Goal: Book appointment/travel/reservation

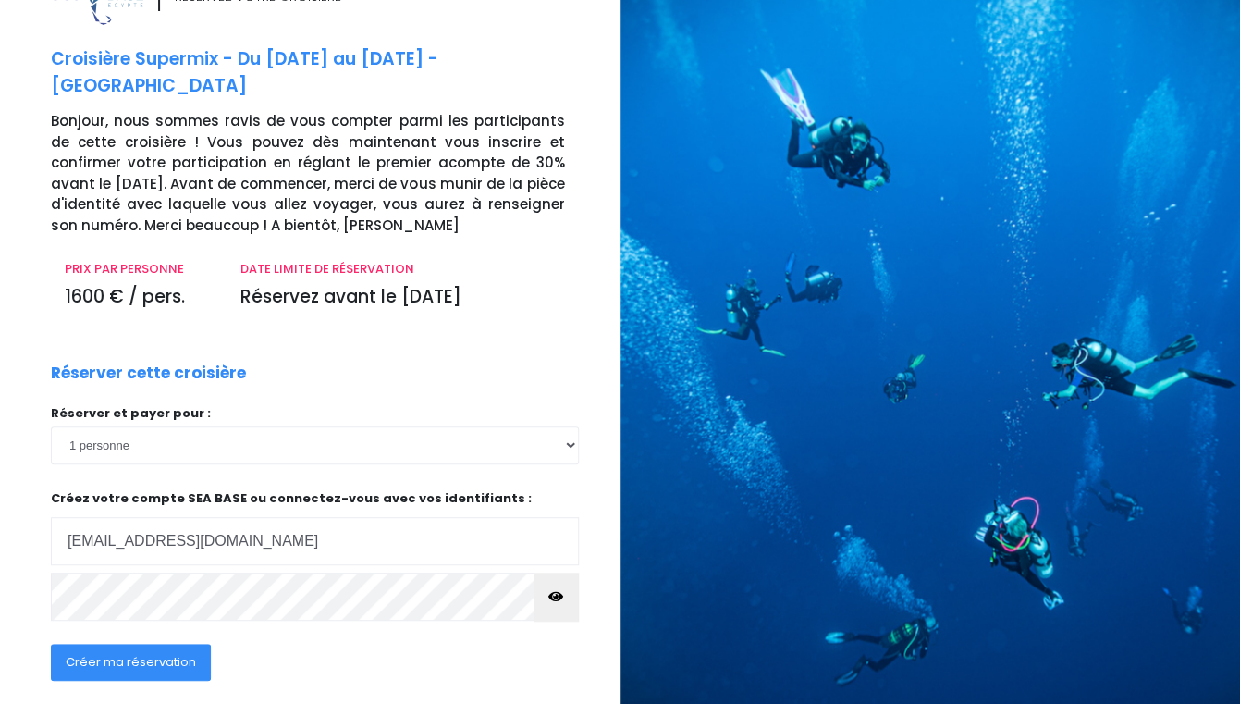
scroll to position [154, 0]
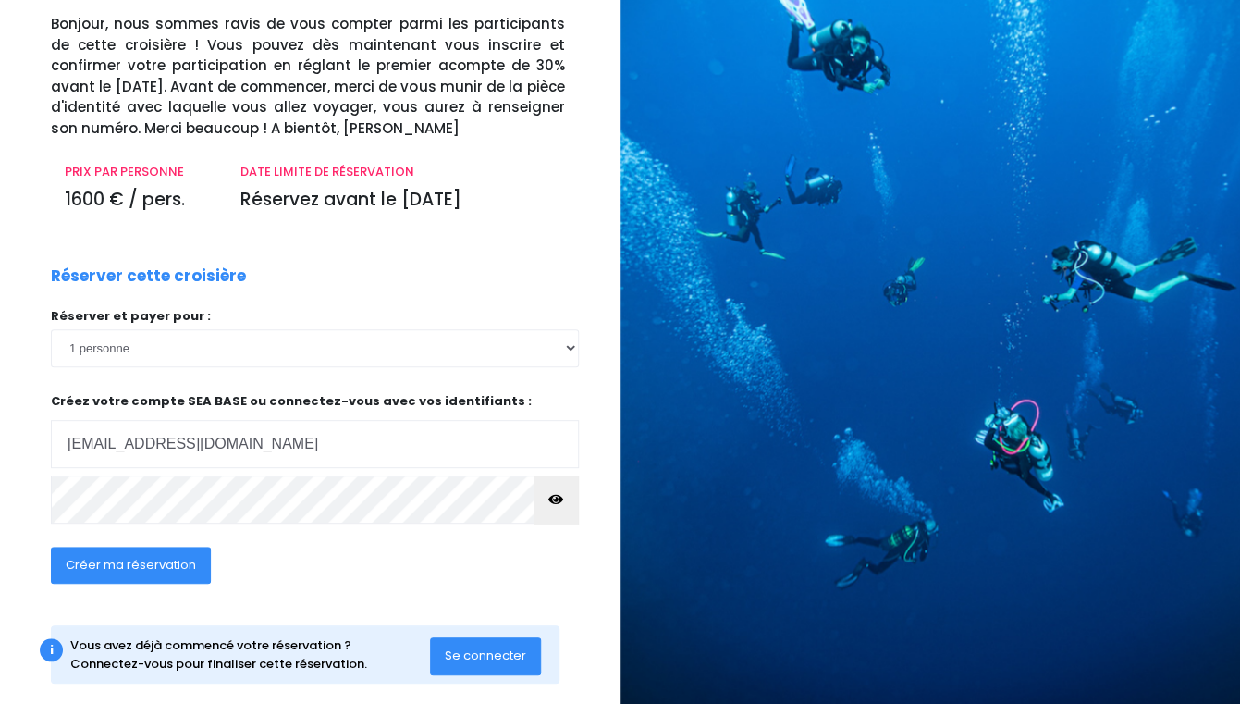
click at [462, 646] on span "Se connecter" at bounding box center [485, 655] width 81 height 18
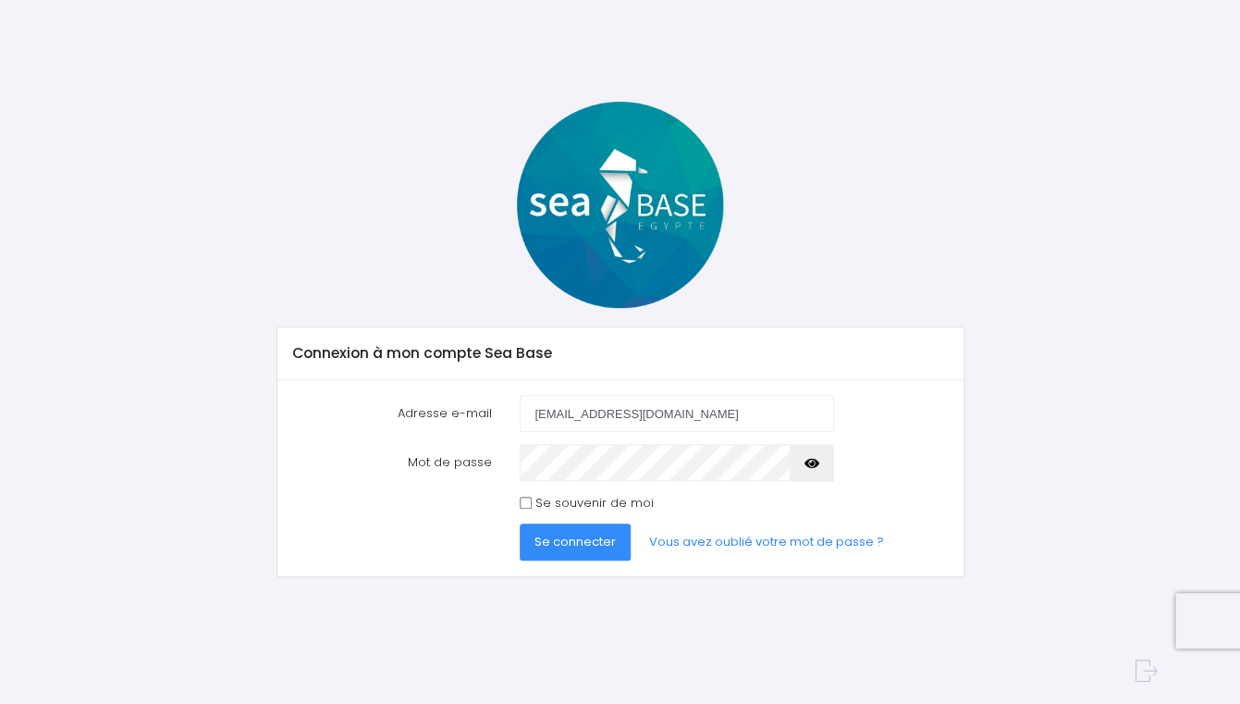
click at [556, 545] on span "Se connecter" at bounding box center [575, 542] width 81 height 18
type input "[EMAIL_ADDRESS][DOMAIN_NAME]"
click at [810, 463] on icon "button" at bounding box center [812, 463] width 15 height 0
click at [557, 544] on span "Se connecter" at bounding box center [575, 542] width 81 height 18
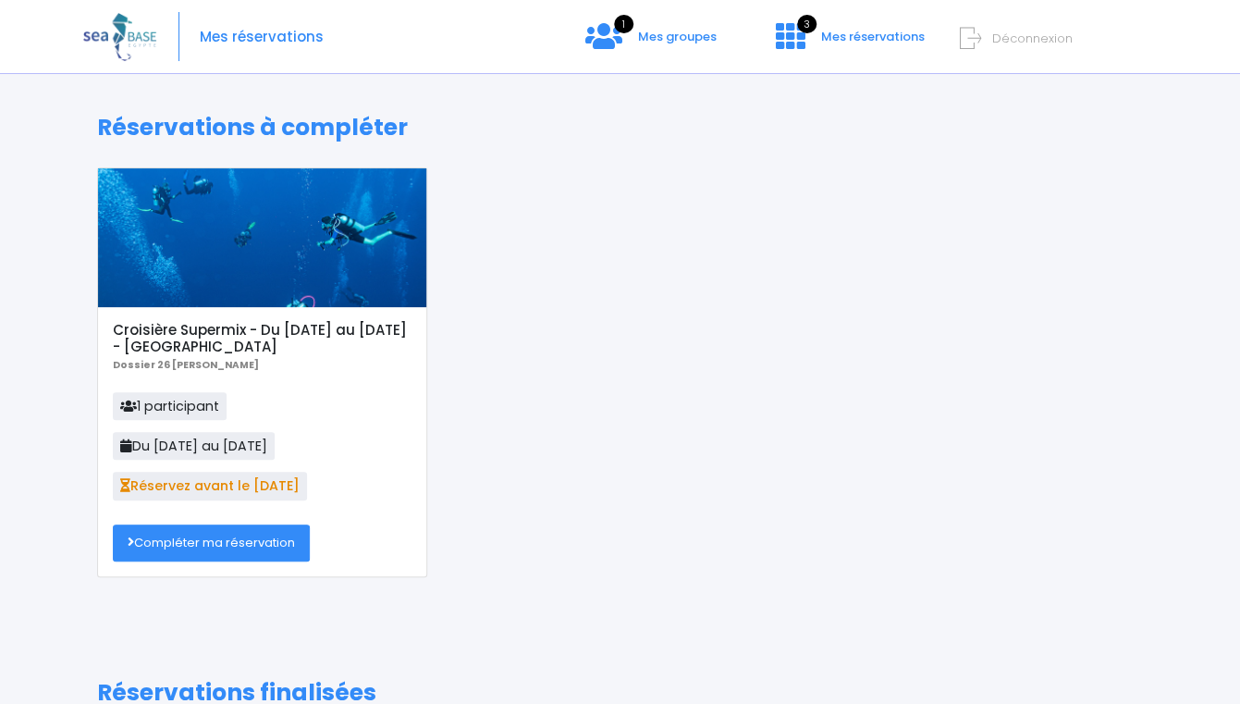
click at [187, 545] on link "Compléter ma réservation" at bounding box center [211, 542] width 197 height 37
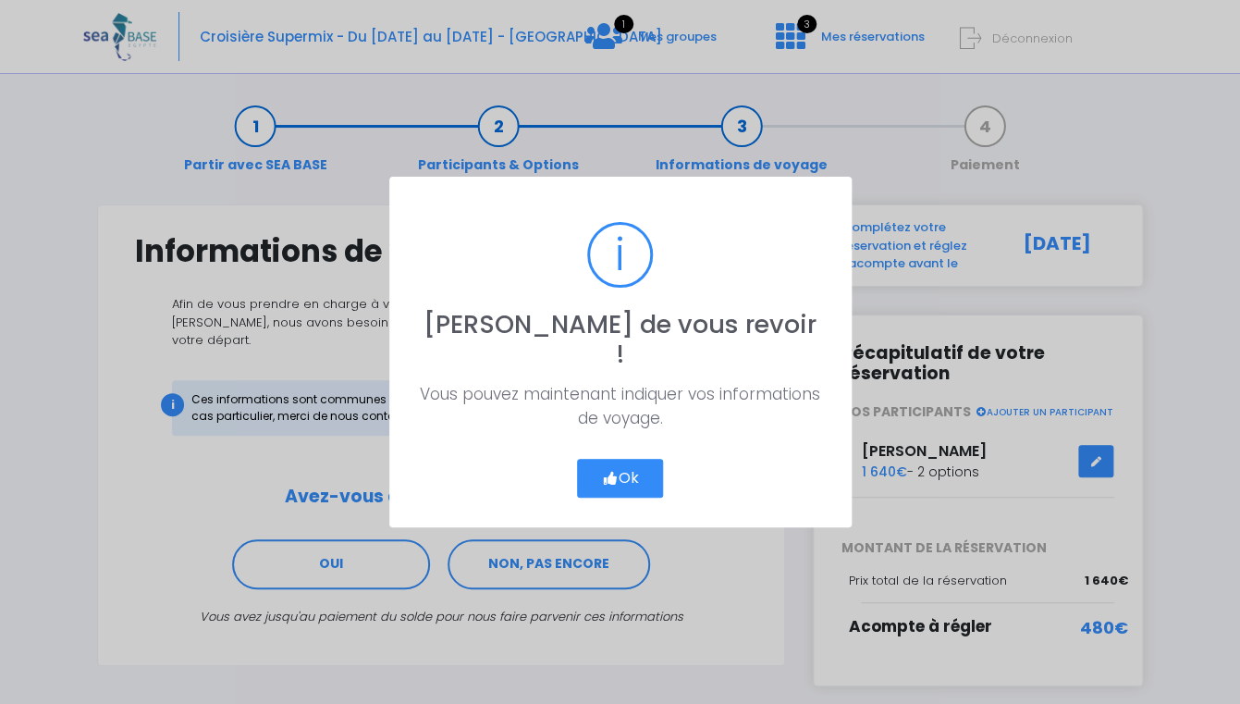
click at [632, 459] on button "Ok" at bounding box center [620, 478] width 87 height 39
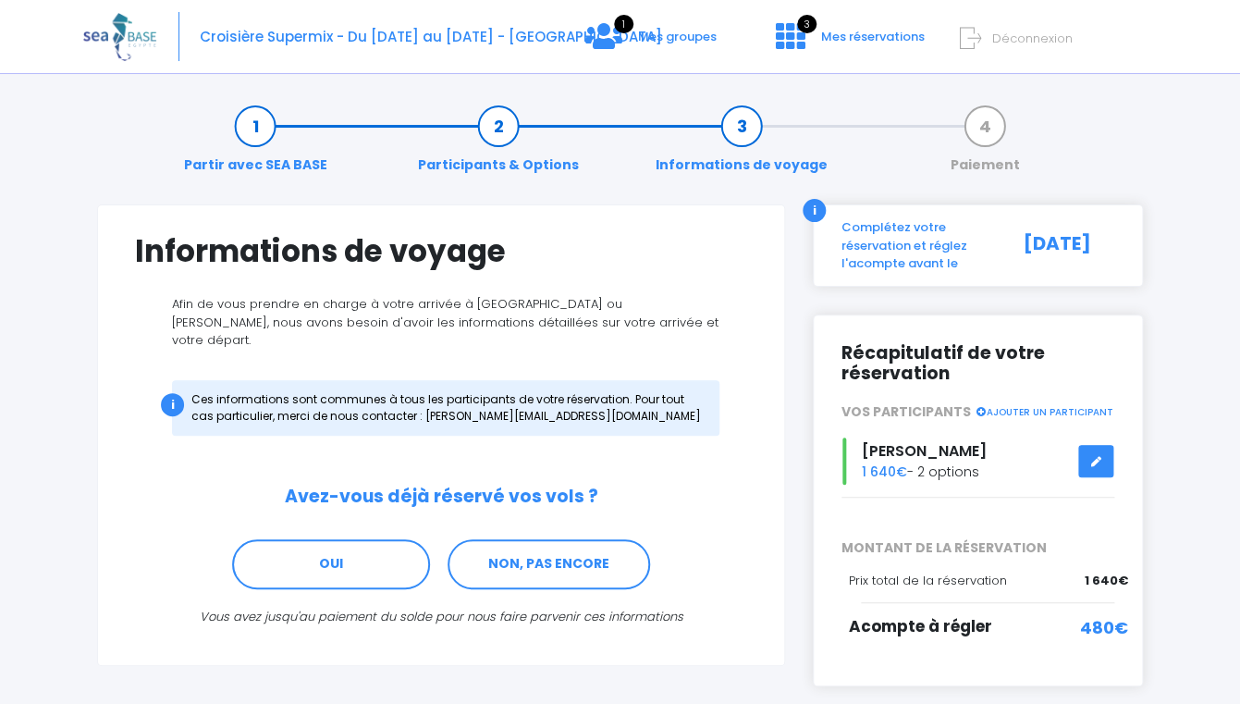
click at [996, 41] on span "Déconnexion" at bounding box center [1032, 39] width 80 height 18
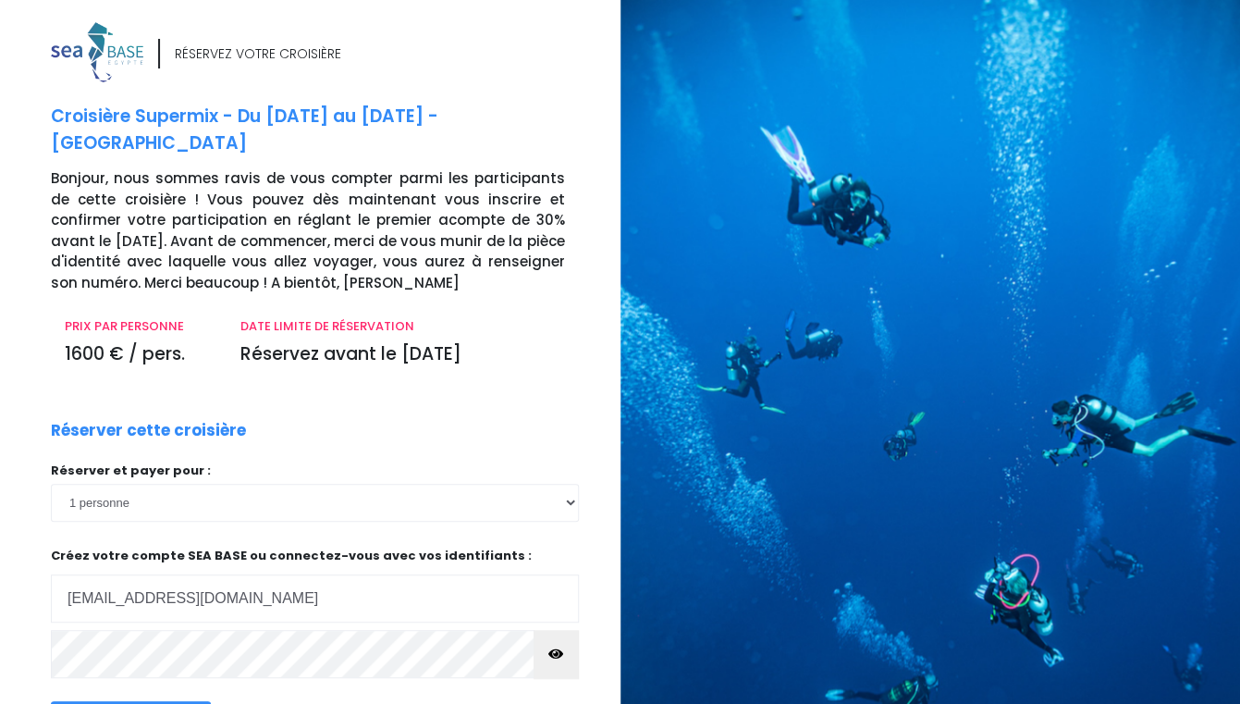
type input "[EMAIL_ADDRESS][DOMAIN_NAME]"
